Goal: Find specific page/section: Find specific page/section

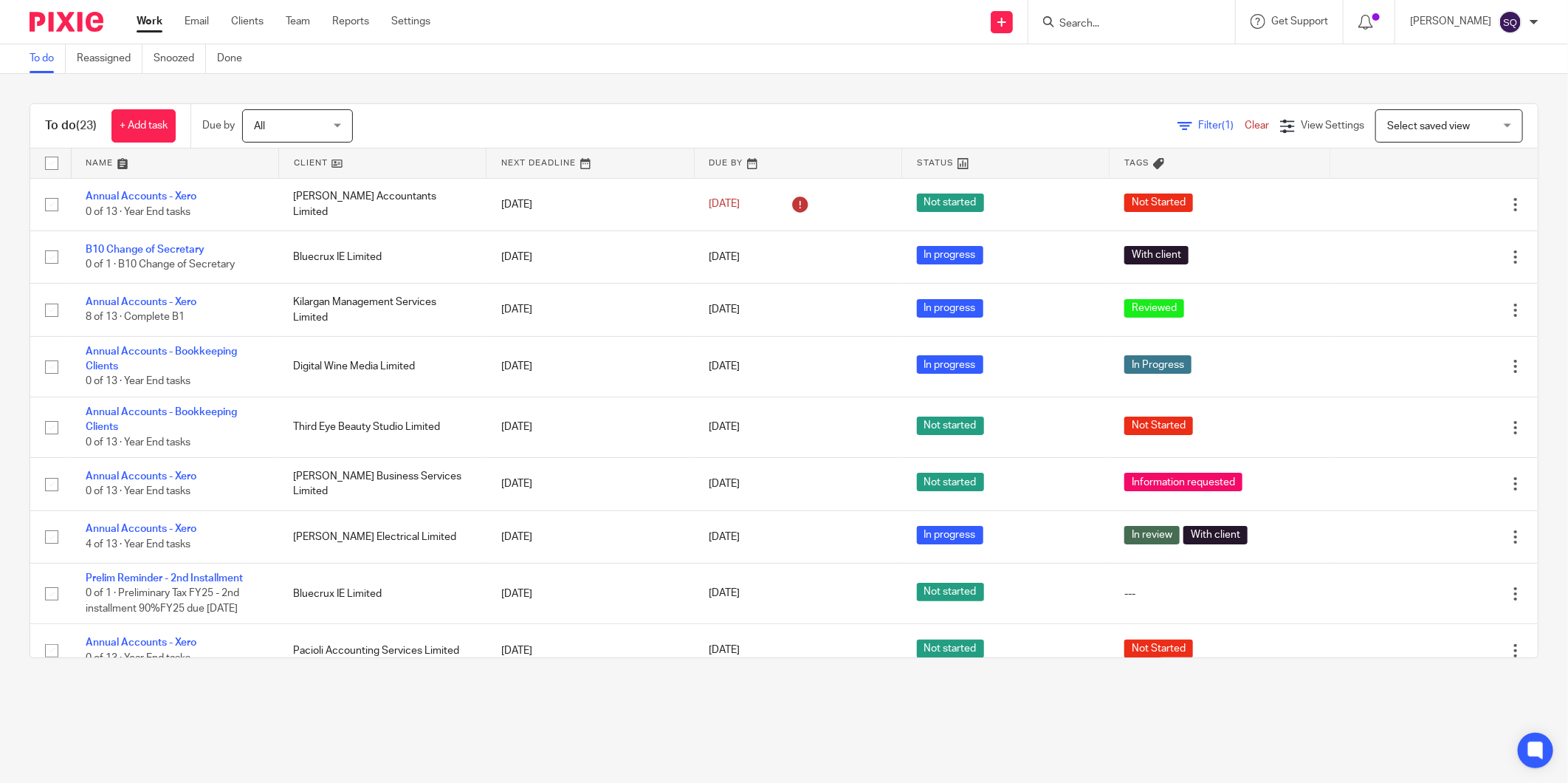
click at [630, 54] on div "To do Reassigned Snoozed Done" at bounding box center [784, 59] width 1568 height 30
click at [1043, 0] on html "Work Email Clients Team Reports Settings Work Email Clients Team Reports Settin…" at bounding box center [784, 391] width 1568 height 783
click at [1043, 28] on input "Search" at bounding box center [1125, 24] width 133 height 13
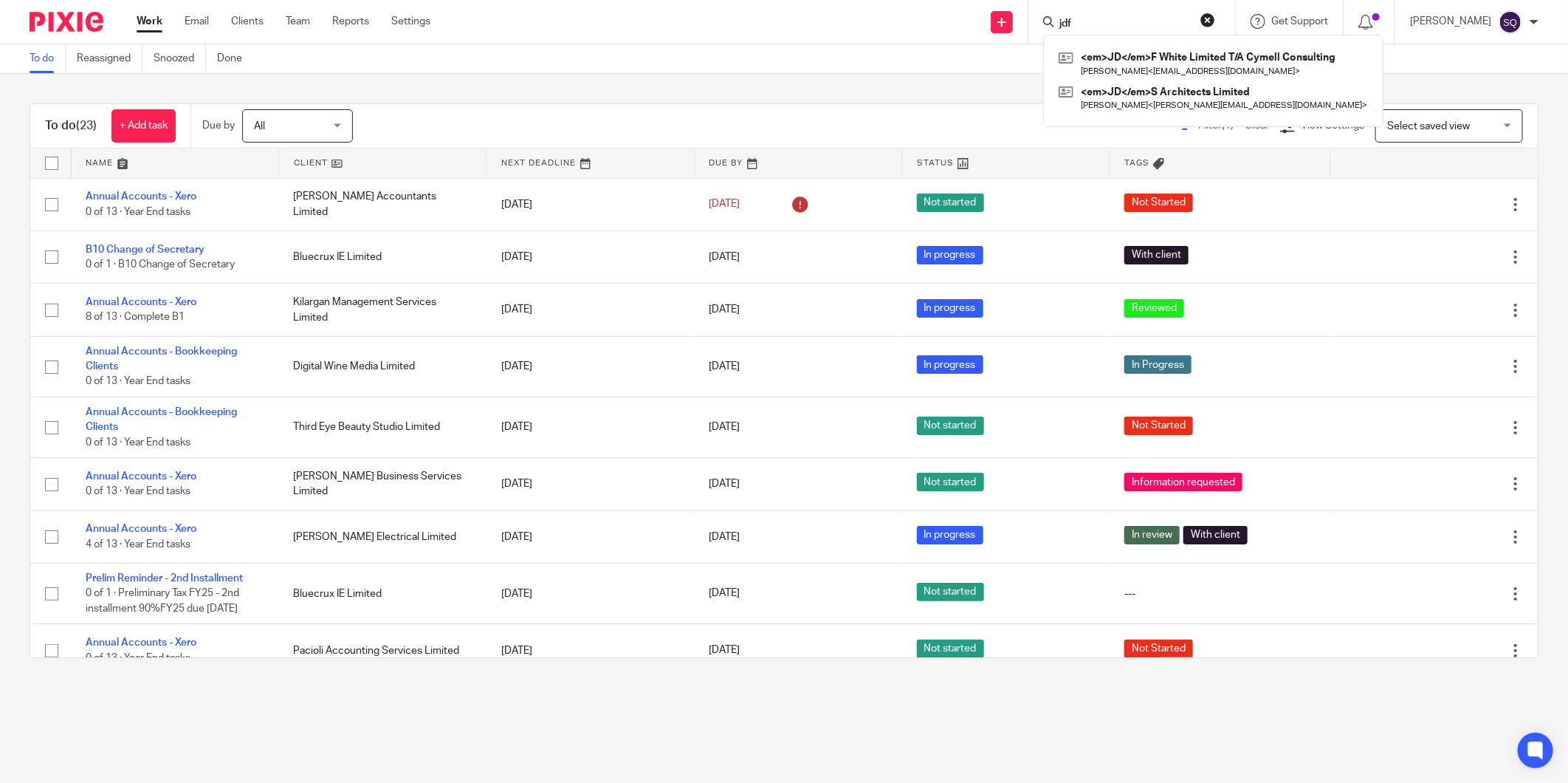
type input "jdf"
click button "submit" at bounding box center [0, 0] width 0 height 0
click at [1043, 45] on div "JDF White Limited T/A Cymell Consulting David Fahy < davidf37@live.ie >" at bounding box center [1180, 63] width 273 height 57
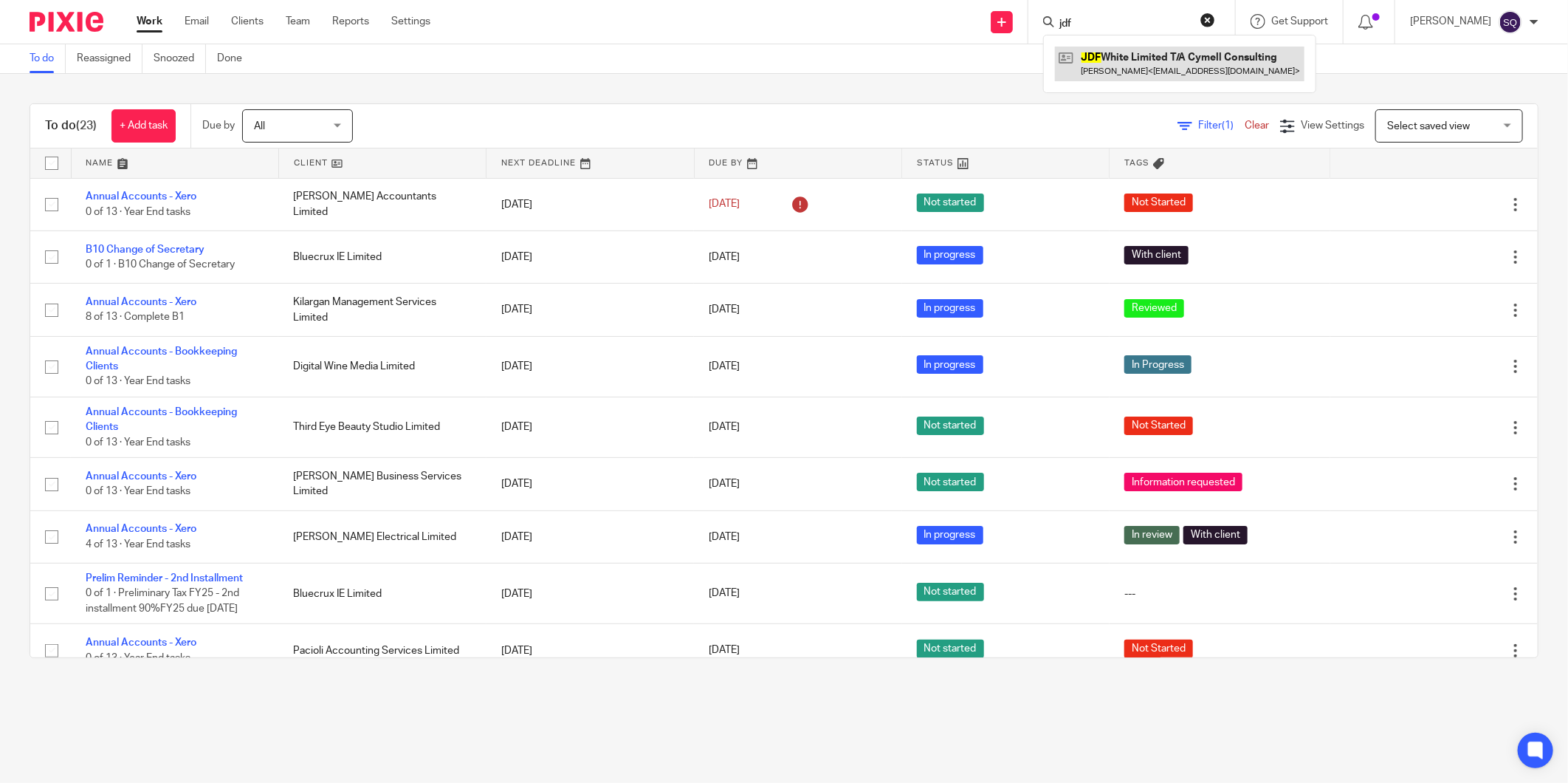
click at [1043, 56] on link at bounding box center [1180, 63] width 250 height 34
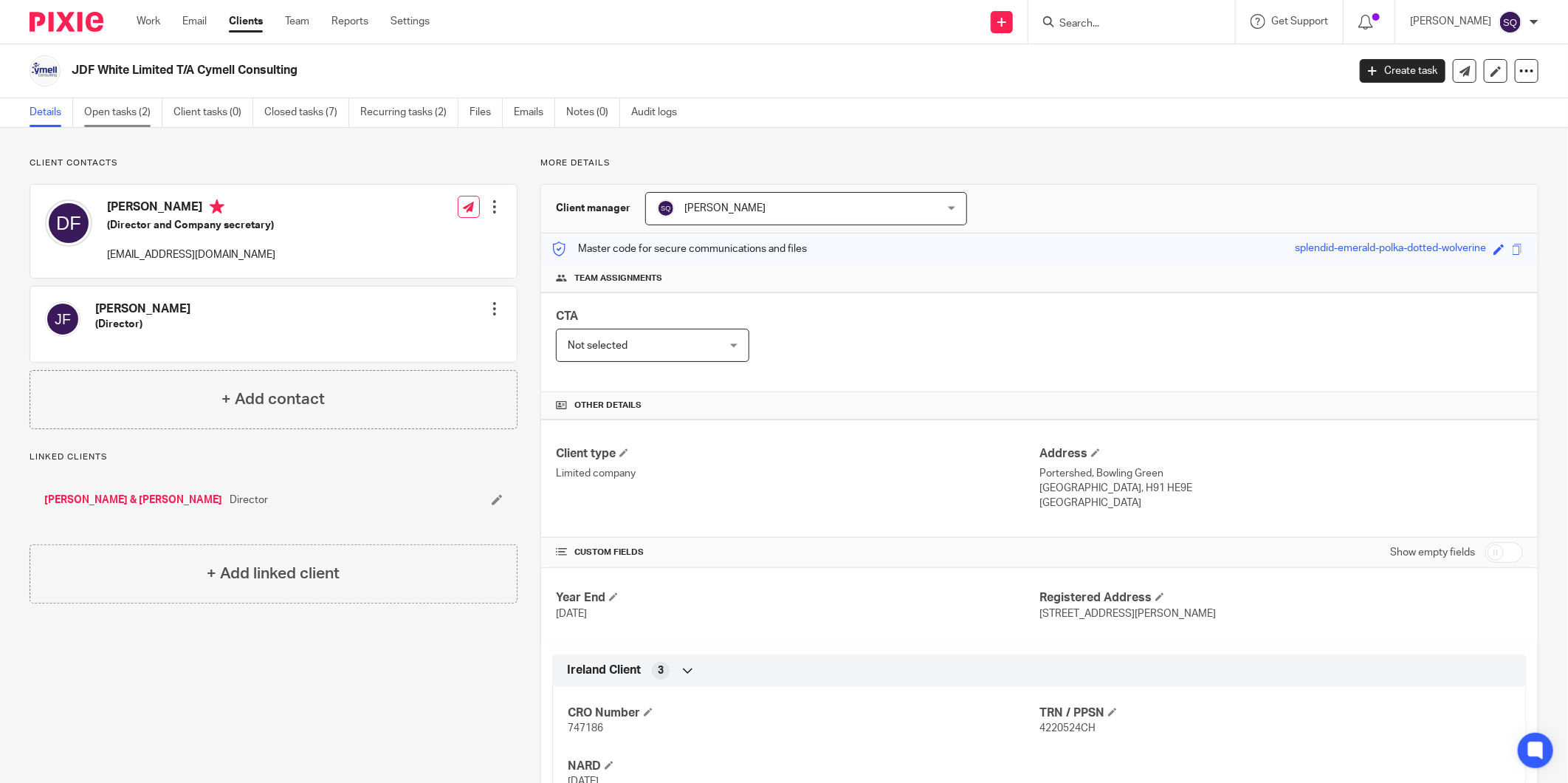
click at [105, 107] on link "Open tasks (2)" at bounding box center [123, 112] width 78 height 29
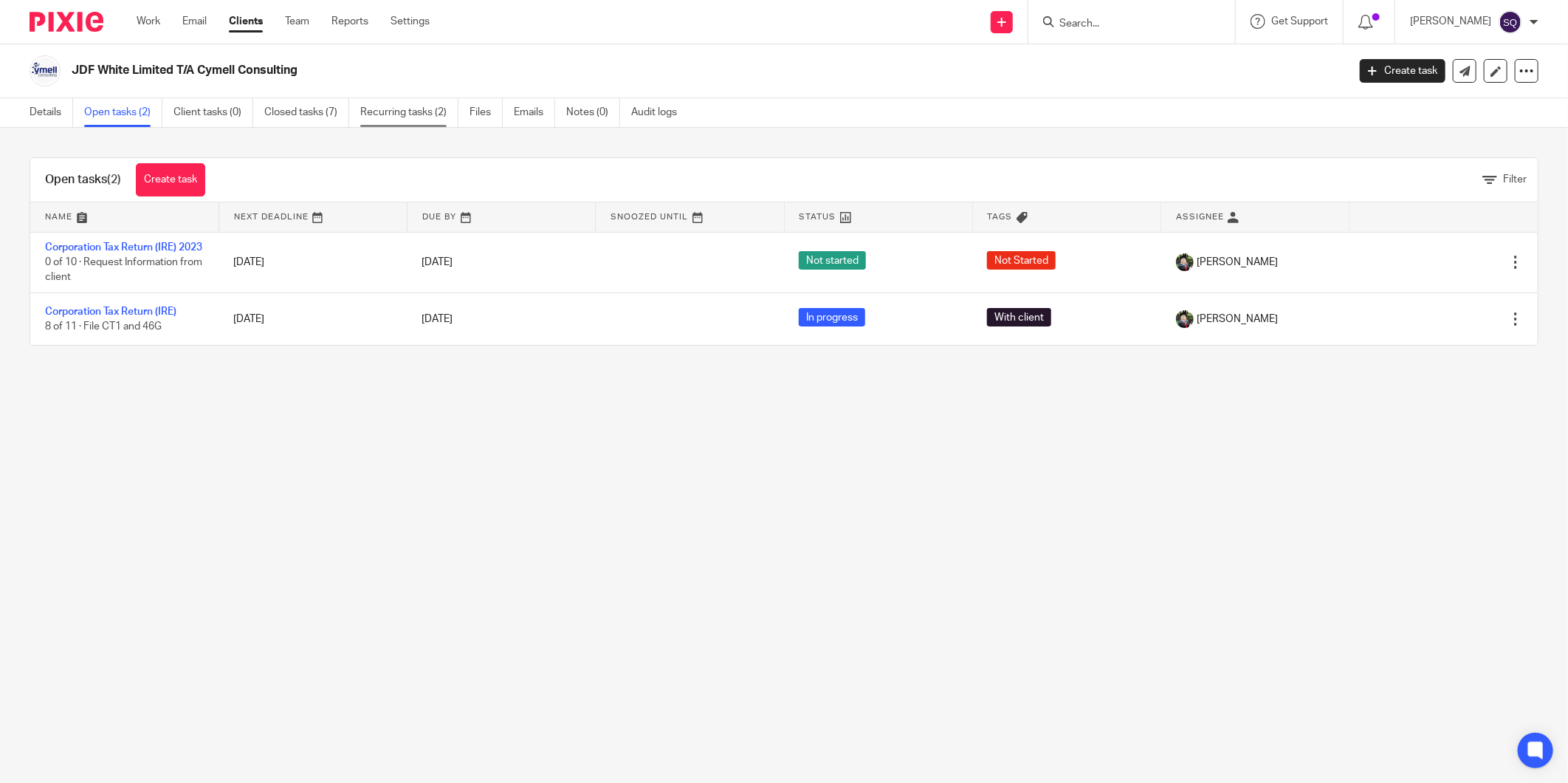
click at [388, 116] on link "Recurring tasks (2)" at bounding box center [409, 112] width 98 height 29
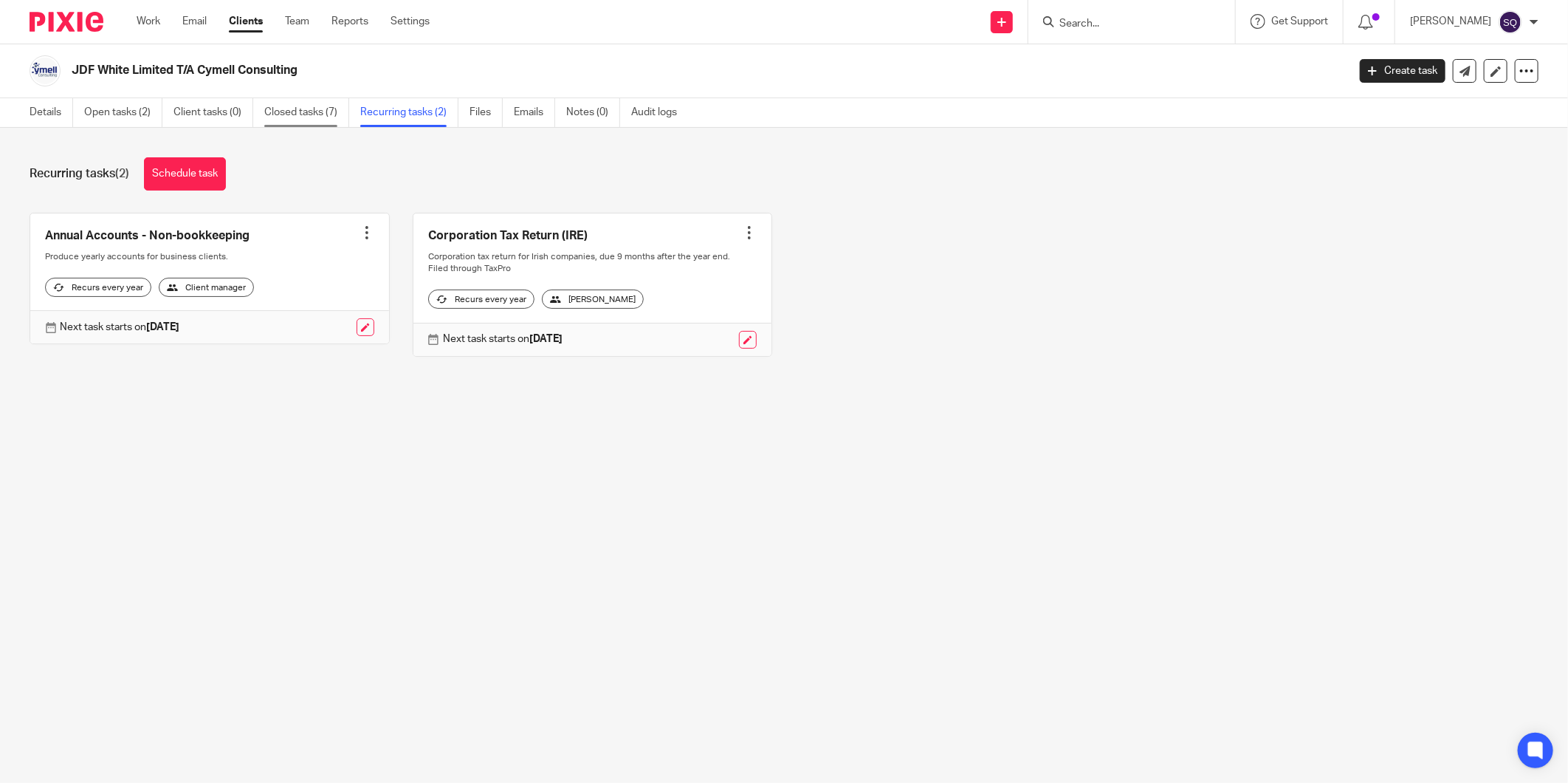
click at [313, 117] on link "Closed tasks (7)" at bounding box center [306, 112] width 85 height 29
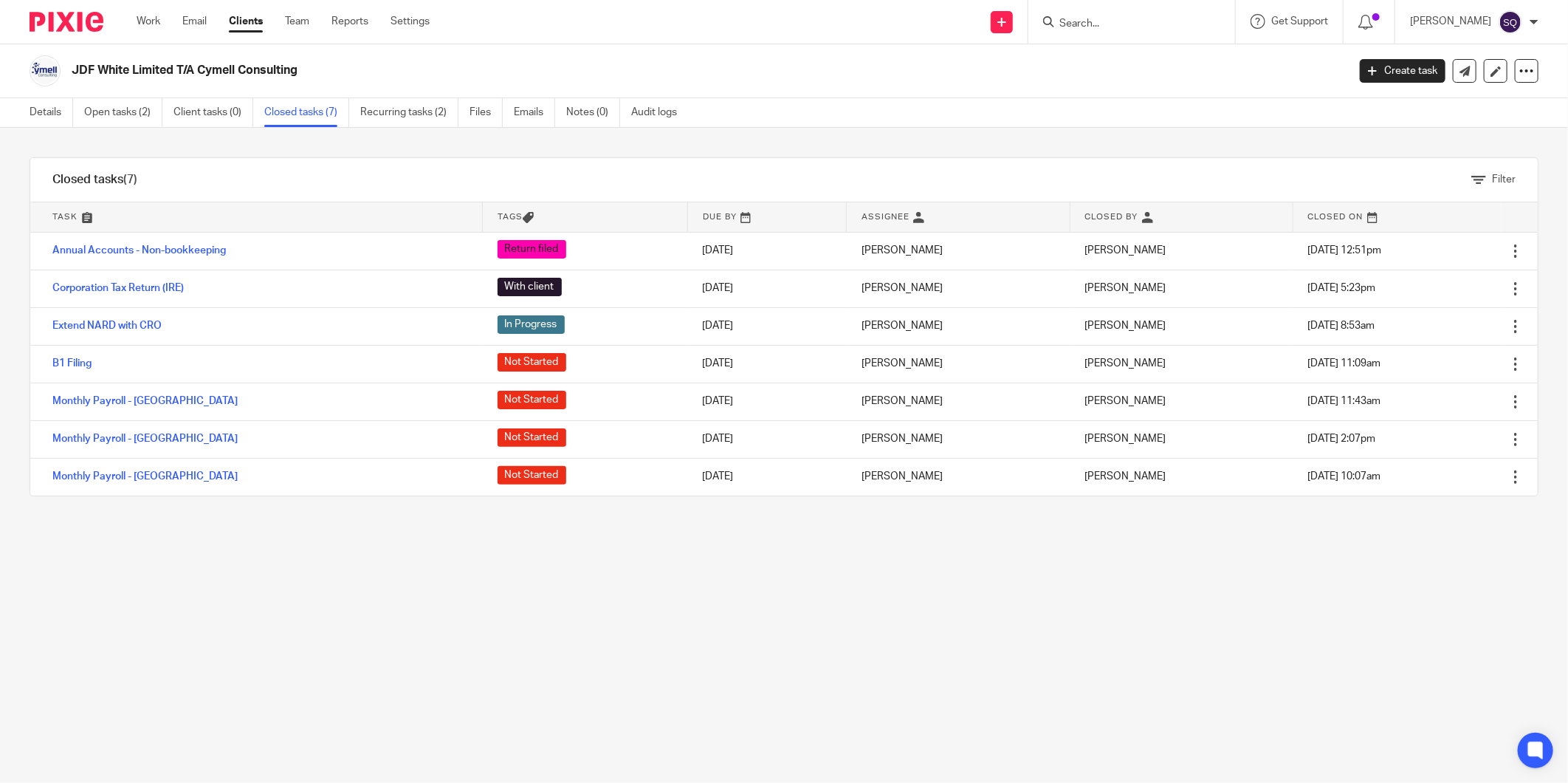
click at [1110, 23] on input "Search" at bounding box center [1125, 24] width 133 height 13
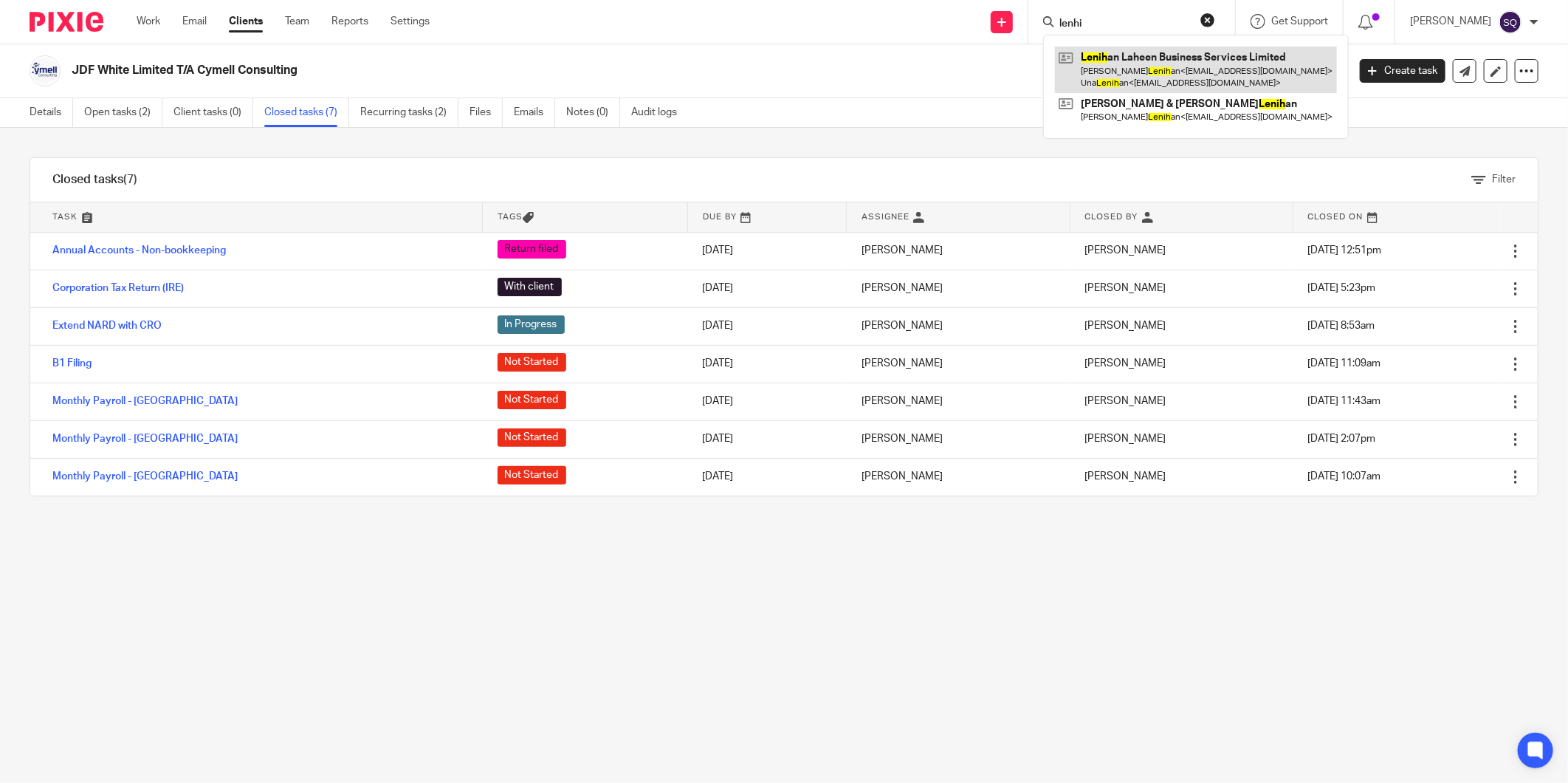
type input "lenhi"
click at [1124, 72] on link at bounding box center [1196, 69] width 282 height 46
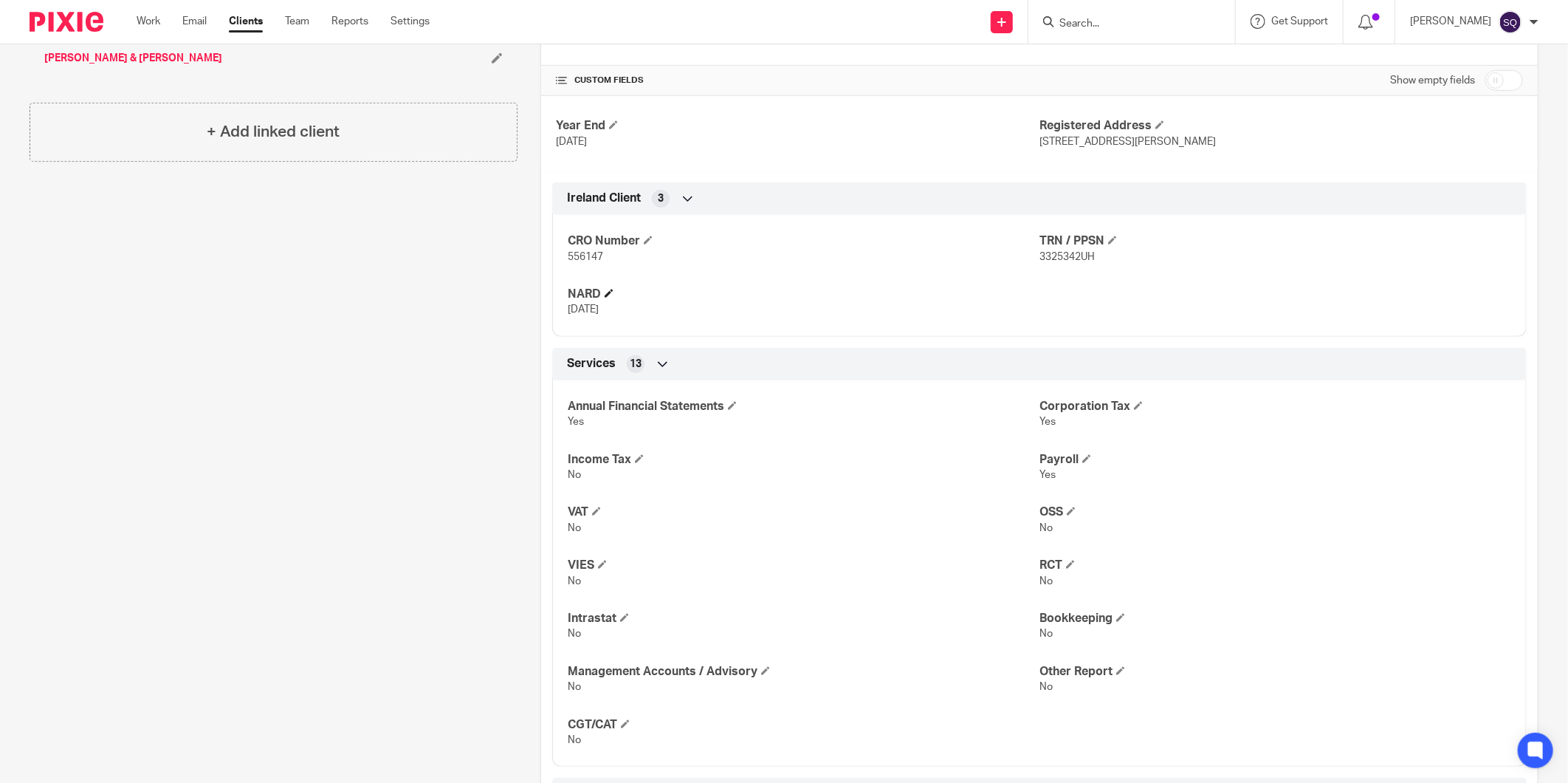
scroll to position [555, 0]
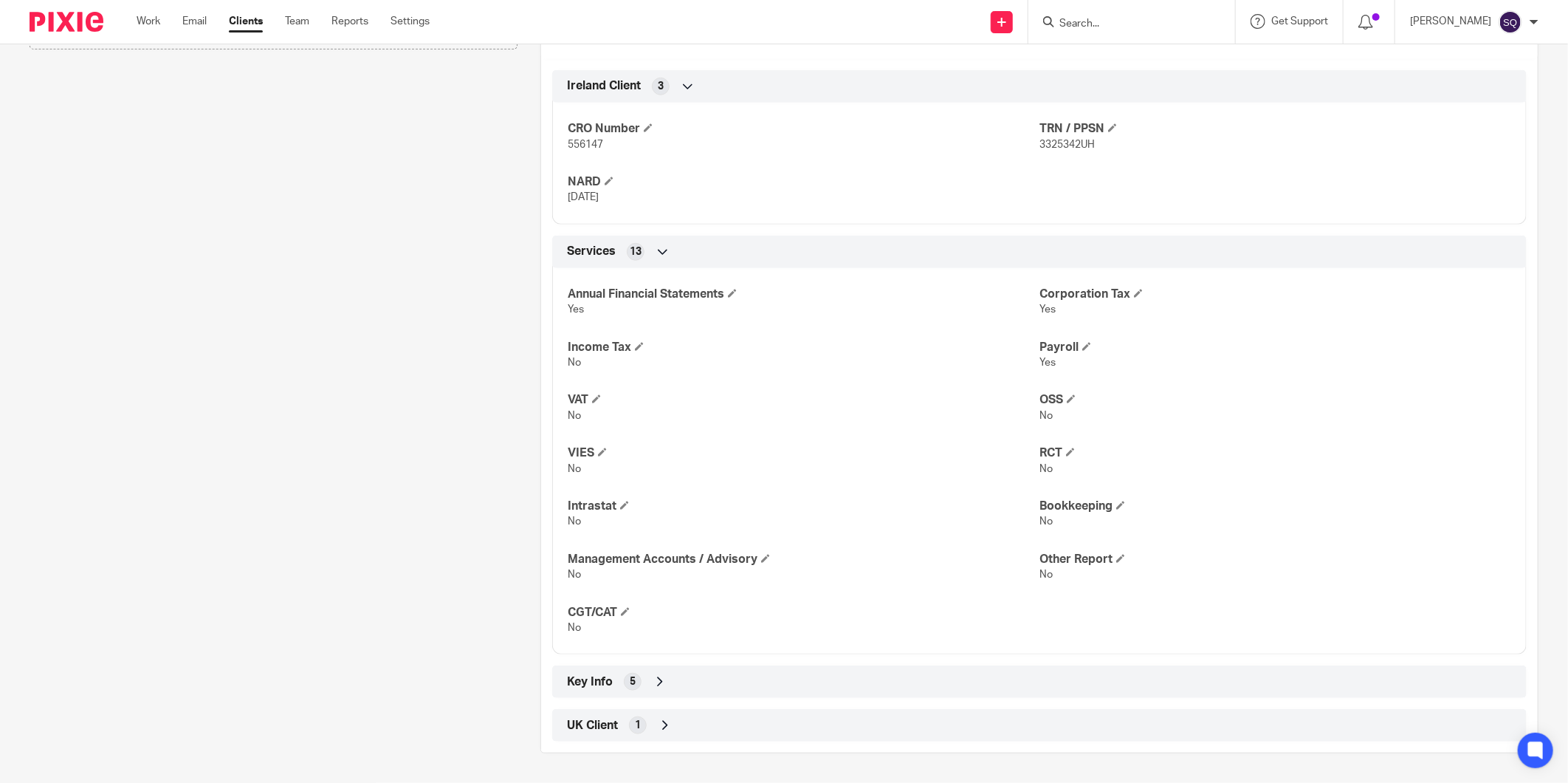
click at [652, 683] on icon at bounding box center [660, 682] width 15 height 15
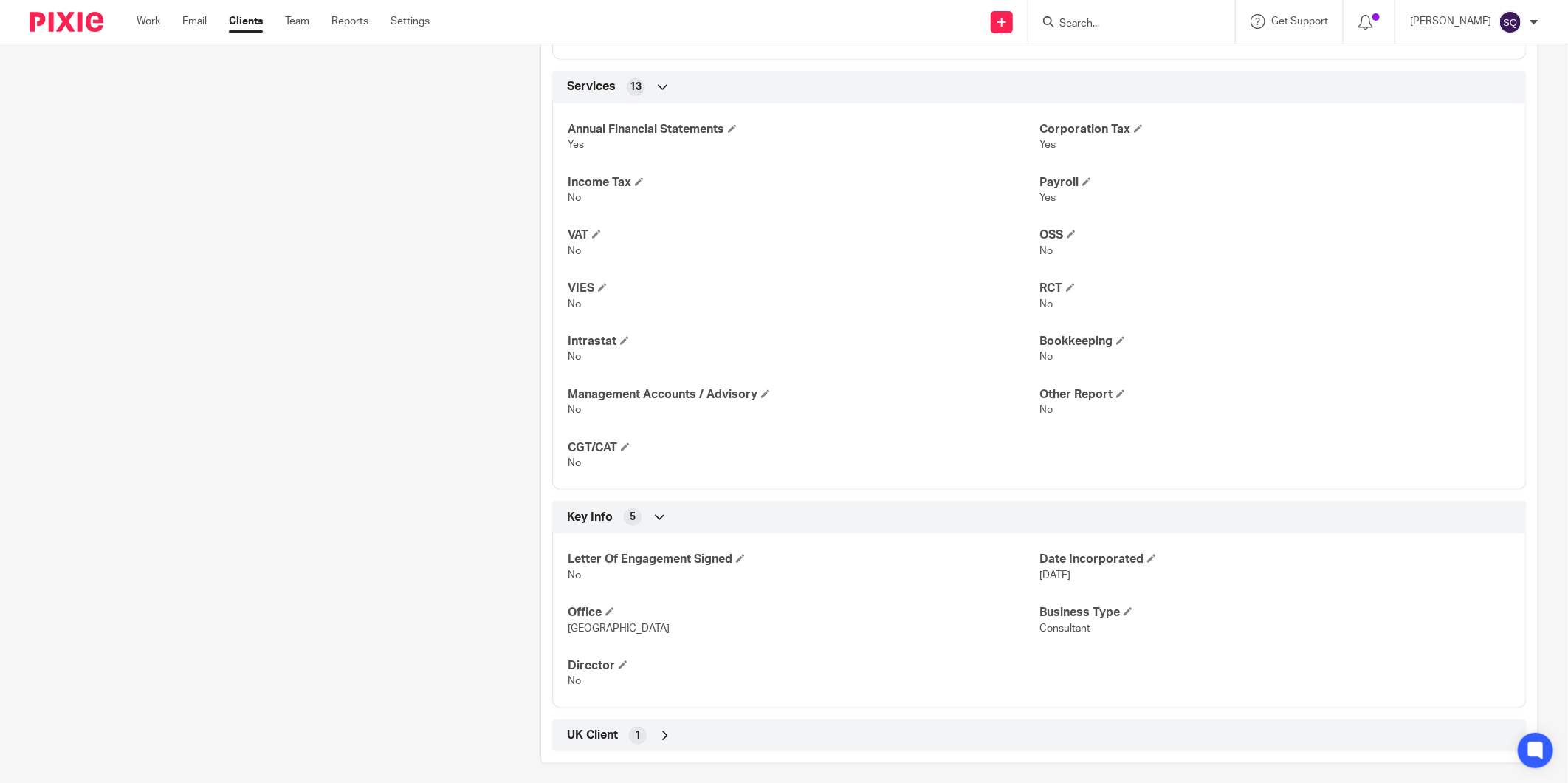
scroll to position [730, 0]
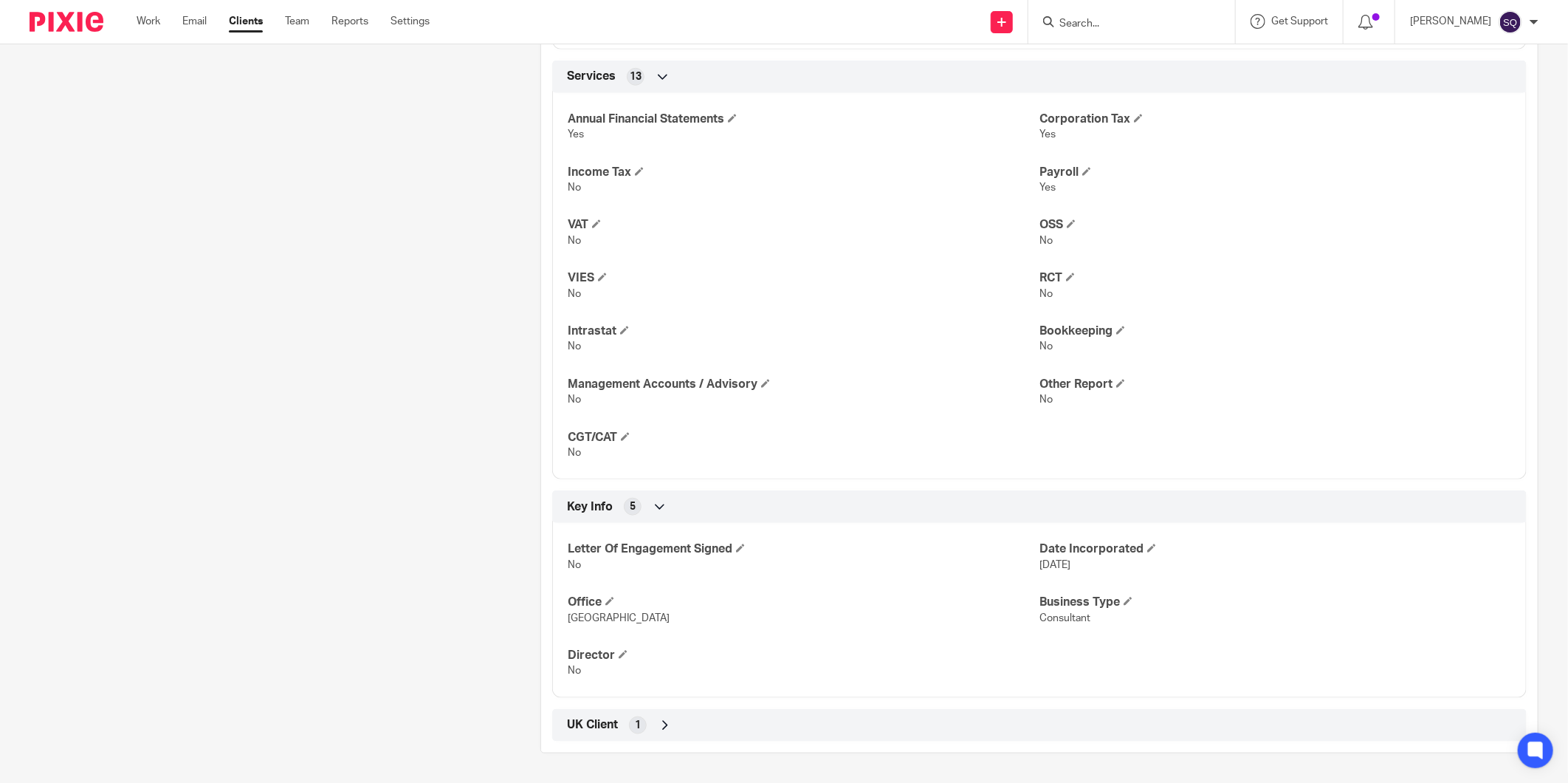
click at [663, 724] on icon at bounding box center [666, 726] width 15 height 15
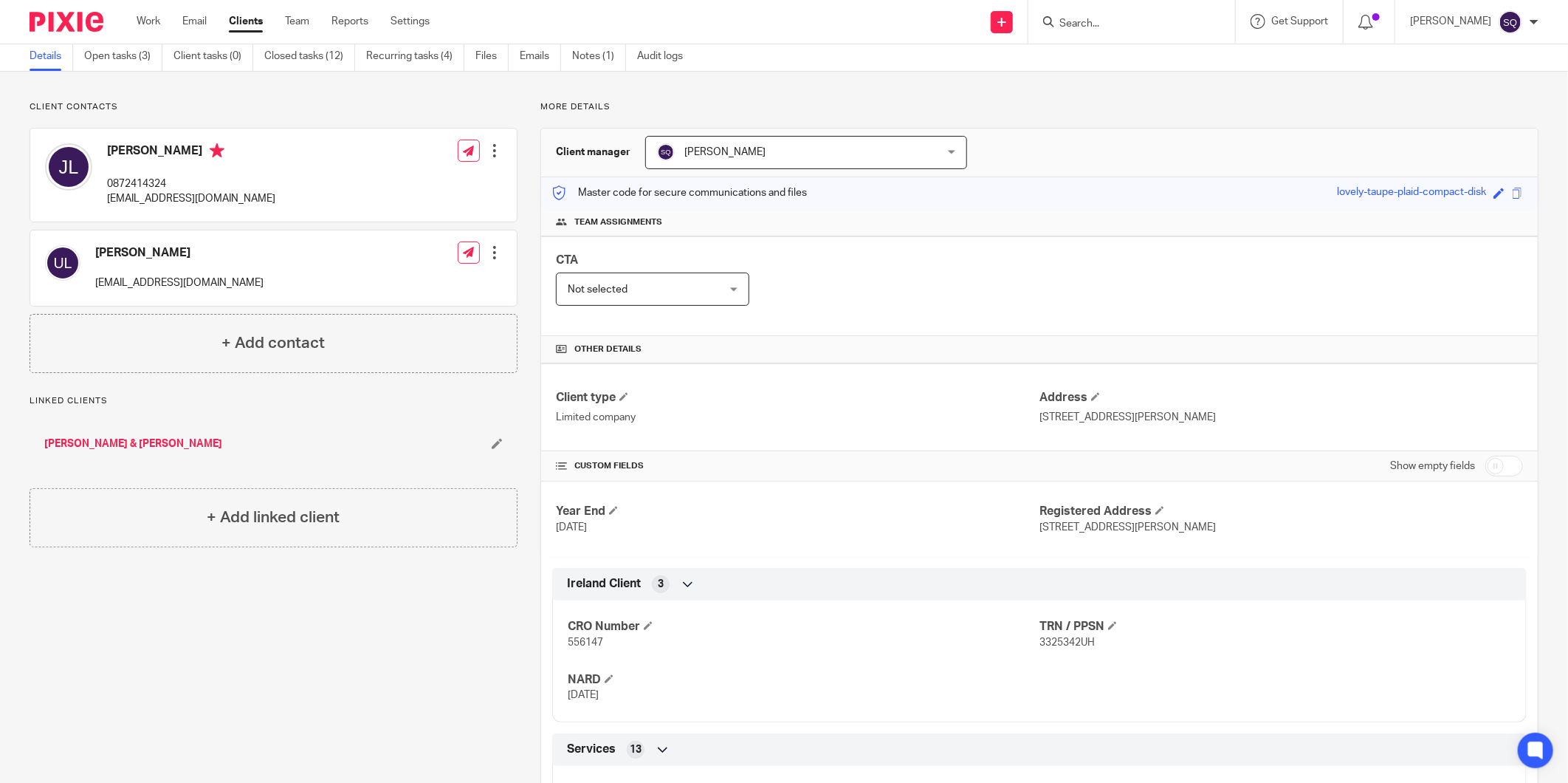
scroll to position [0, 0]
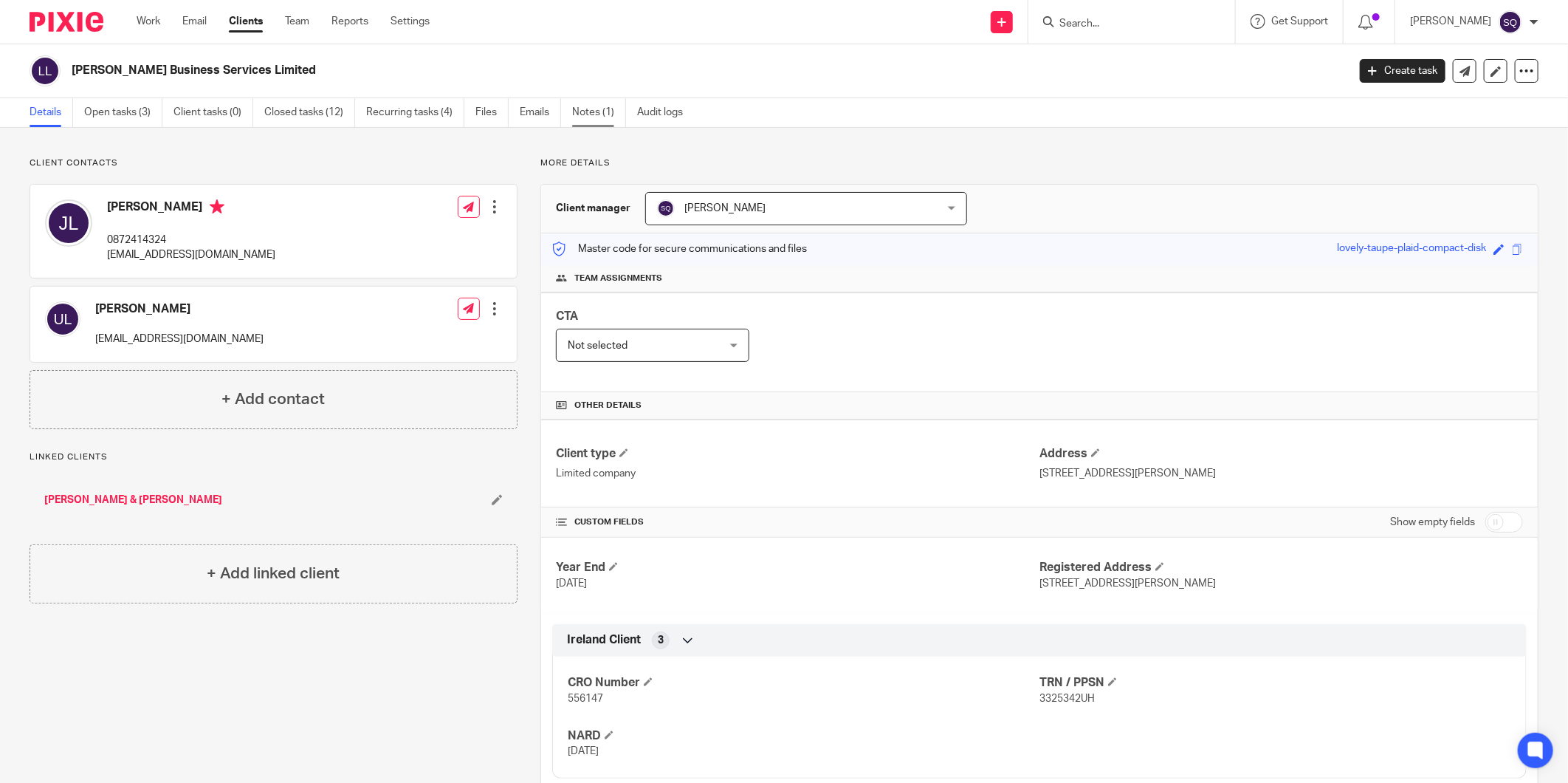
click at [599, 122] on link "Notes (1)" at bounding box center [598, 112] width 54 height 29
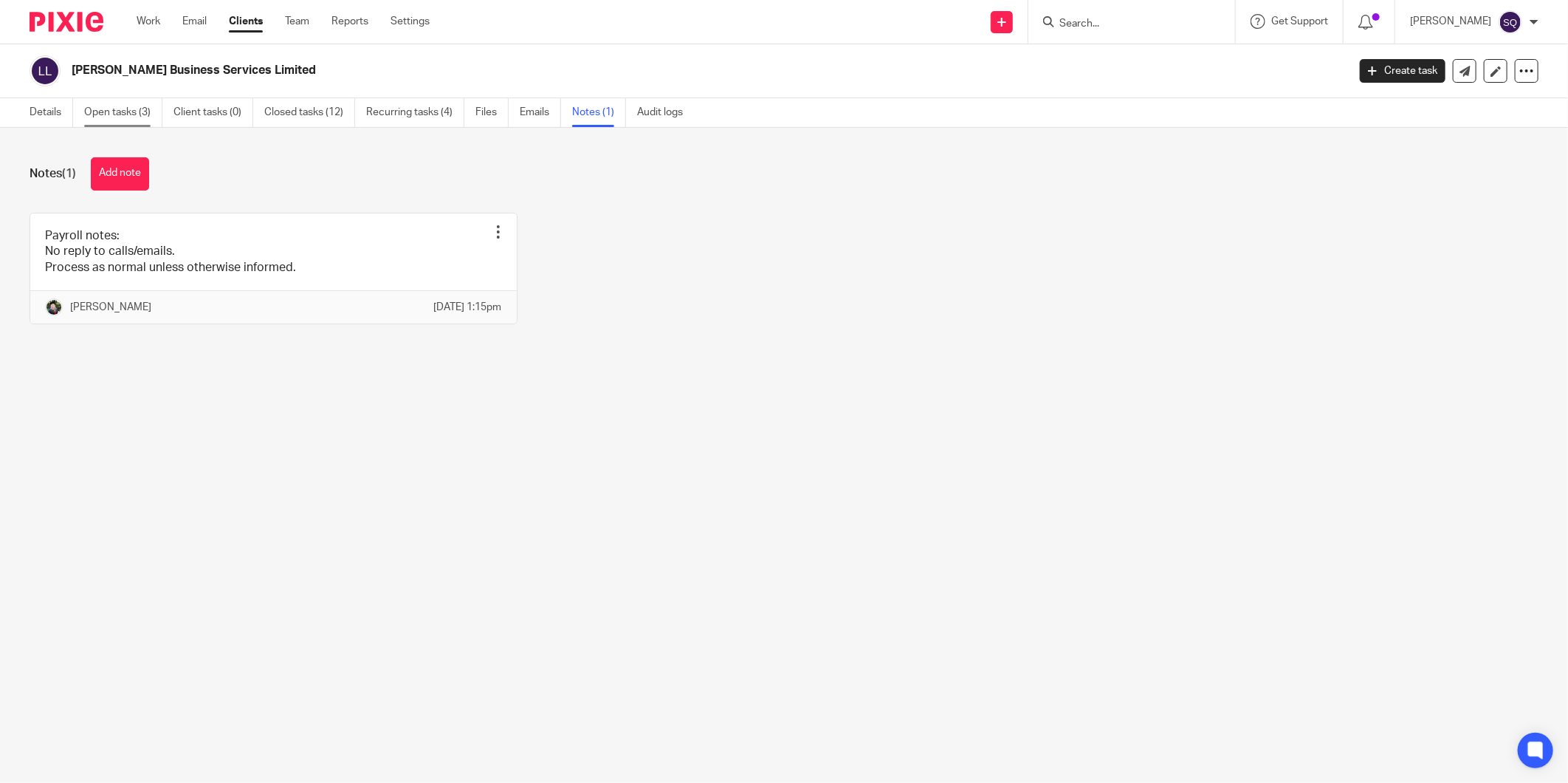
click at [93, 109] on link "Open tasks (3)" at bounding box center [123, 112] width 78 height 29
